Goal: Find contact information: Find contact information

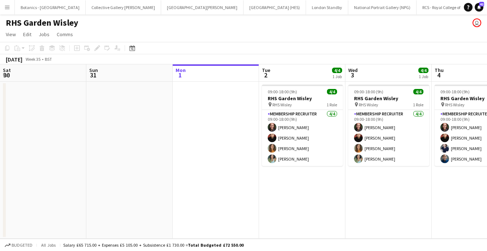
scroll to position [0, 147]
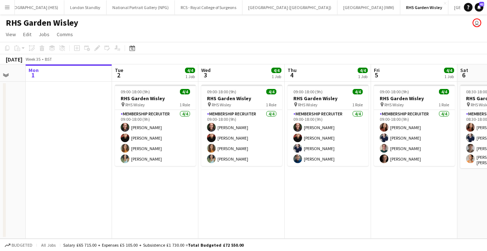
click at [13, 4] on button "Menu" at bounding box center [7, 7] width 14 height 14
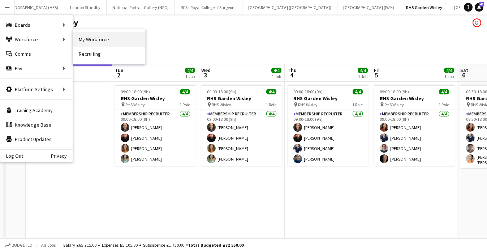
click at [112, 41] on link "My Workforce" at bounding box center [109, 39] width 72 height 14
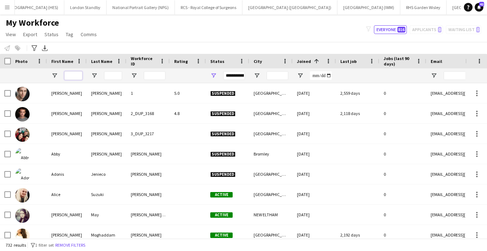
click at [71, 78] on input "First Name Filter Input" at bounding box center [73, 75] width 18 height 9
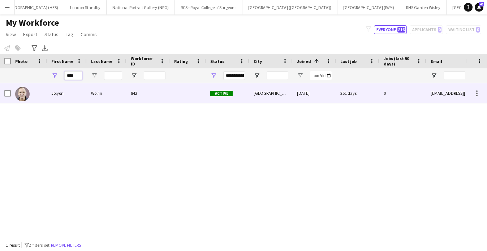
type input "****"
click at [74, 98] on div "Jolyon" at bounding box center [67, 93] width 40 height 20
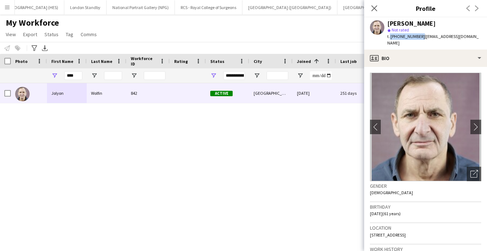
drag, startPoint x: 418, startPoint y: 36, endPoint x: 389, endPoint y: 36, distance: 29.6
click at [389, 36] on span "t. [PHONE_NUMBER]" at bounding box center [406, 36] width 38 height 5
drag, startPoint x: 419, startPoint y: 36, endPoint x: 391, endPoint y: 36, distance: 27.5
click at [391, 36] on span "t. [PHONE_NUMBER]" at bounding box center [406, 36] width 38 height 5
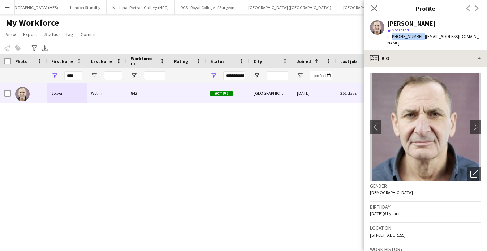
copy span "[PHONE_NUMBER]"
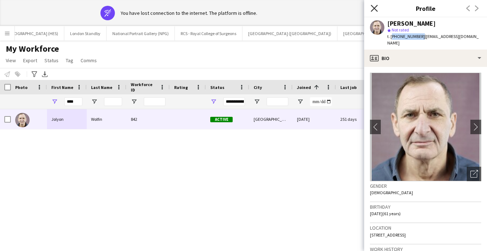
click at [372, 8] on icon "Close pop-in" at bounding box center [374, 8] width 7 height 7
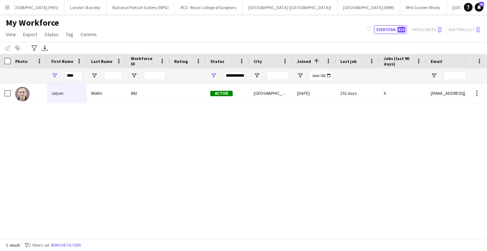
click at [230, 136] on div "[PERSON_NAME] 842 Active [GEOGRAPHIC_DATA] [DATE] 251 days 0 [EMAIL_ADDRESS][DO…" at bounding box center [232, 160] width 465 height 155
